Goal: Navigation & Orientation: Find specific page/section

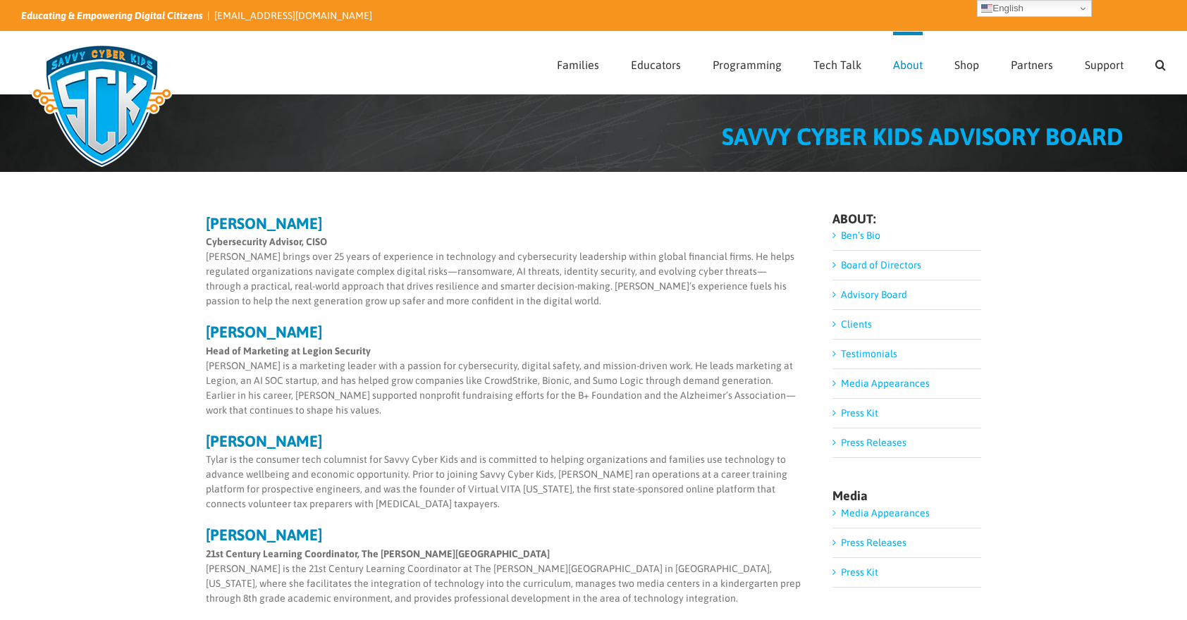
click at [74, 86] on img at bounding box center [101, 105] width 161 height 141
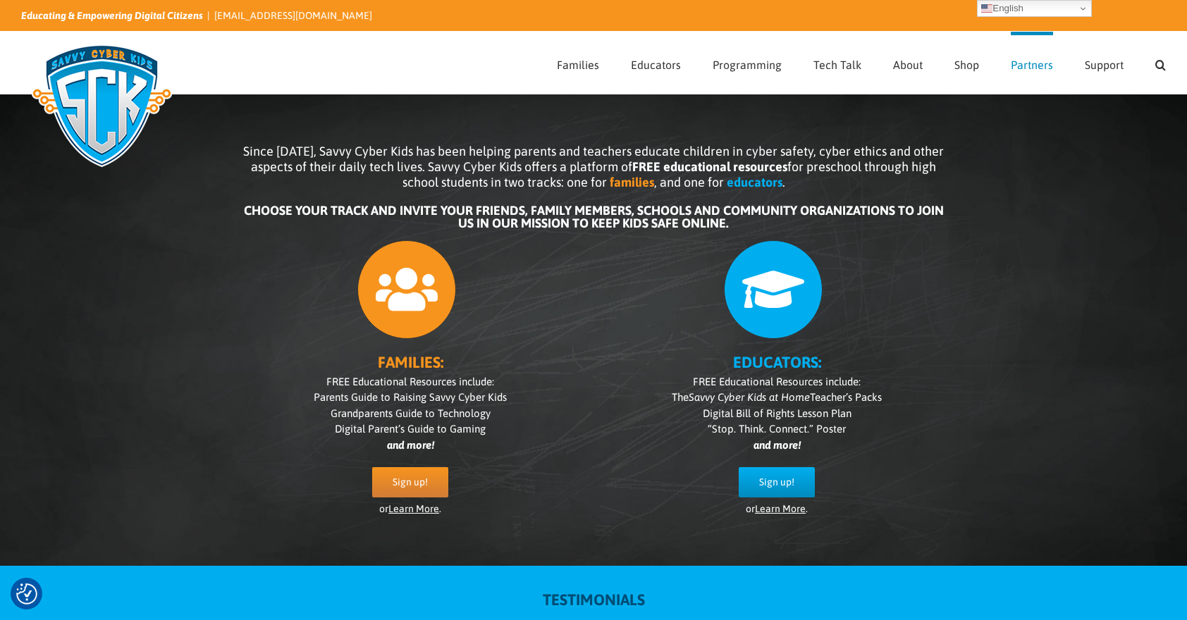
click at [1047, 56] on link "Partners" at bounding box center [1032, 63] width 42 height 62
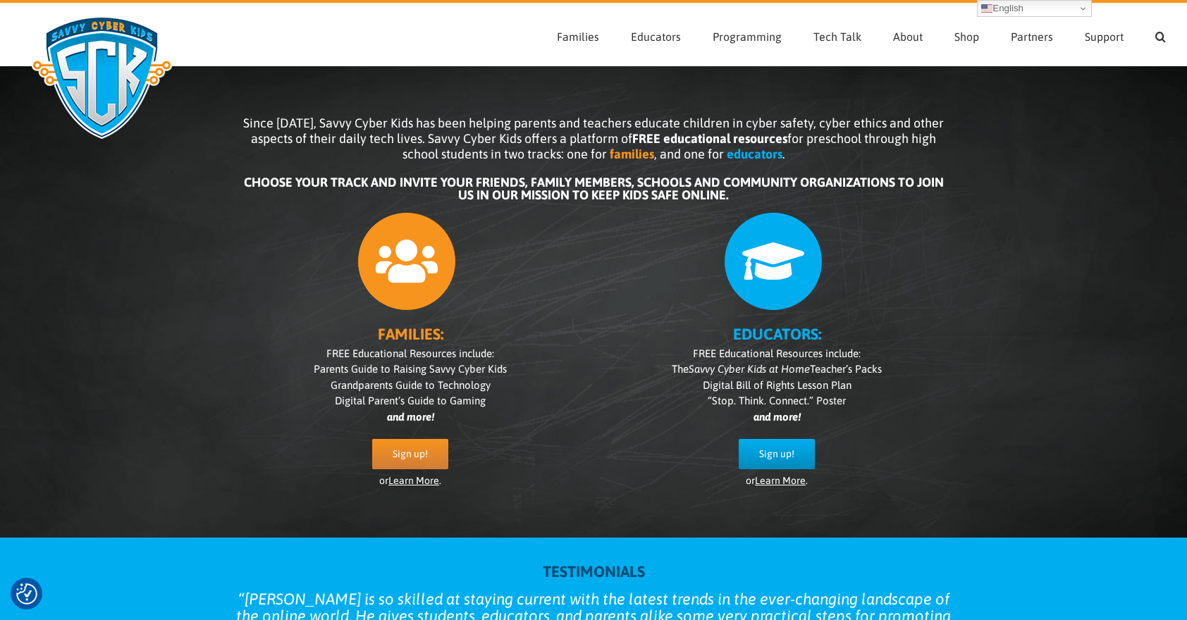
scroll to position [30, 0]
